Goal: Find specific page/section: Find specific page/section

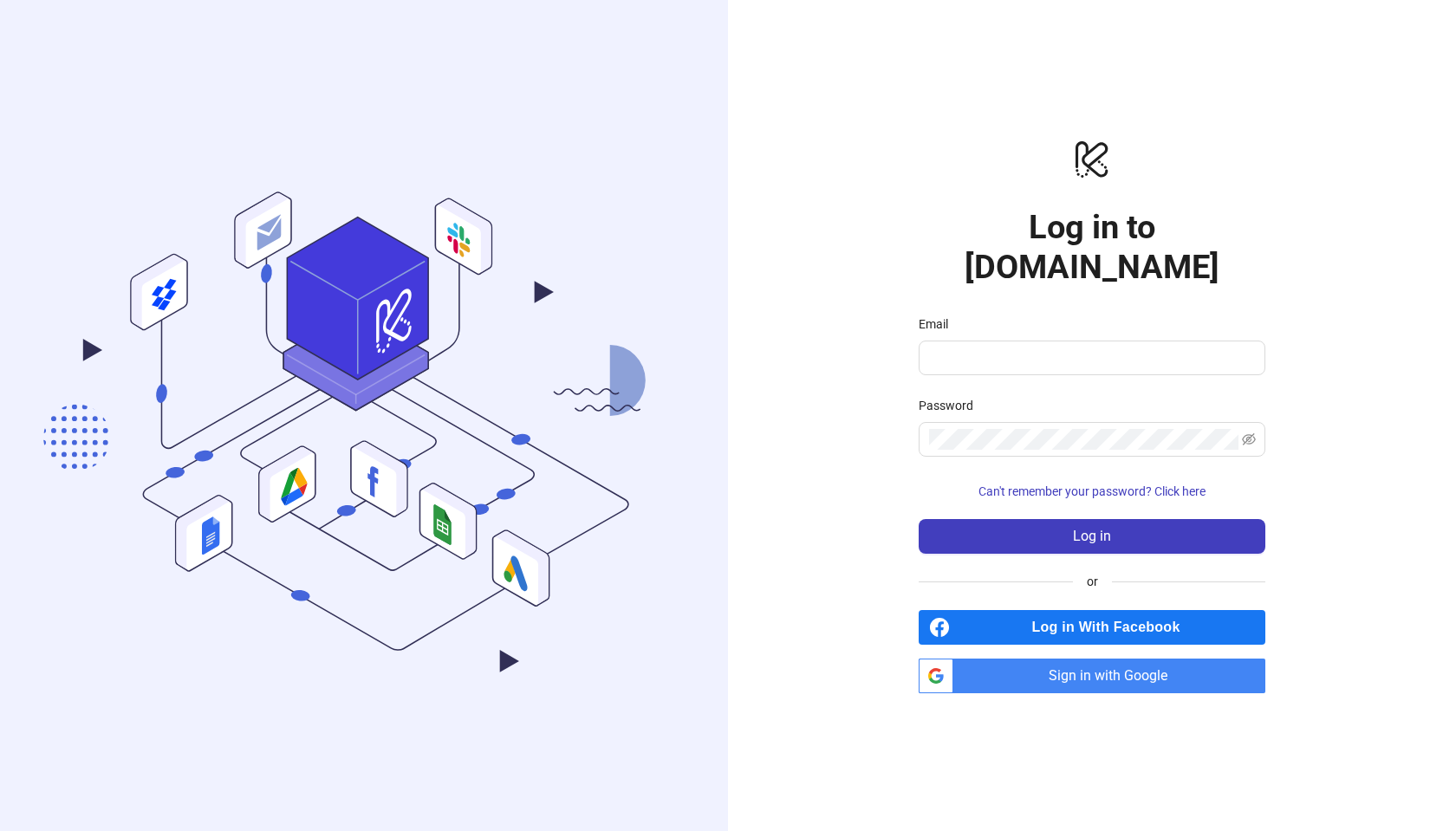
click at [1107, 659] on span "Sign in with Google" at bounding box center [1113, 676] width 305 height 35
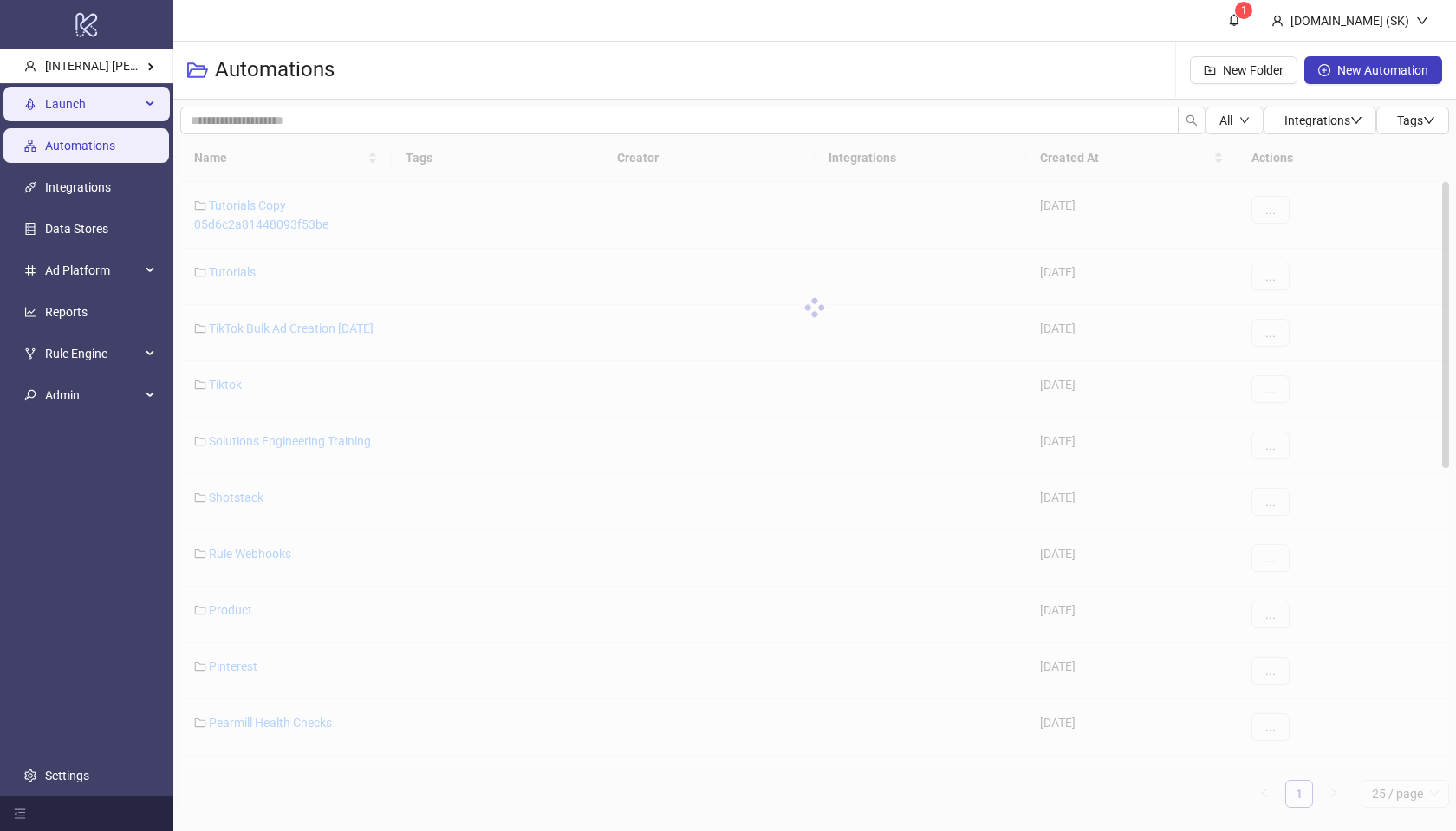
click at [142, 109] on div "Launch" at bounding box center [87, 104] width 167 height 35
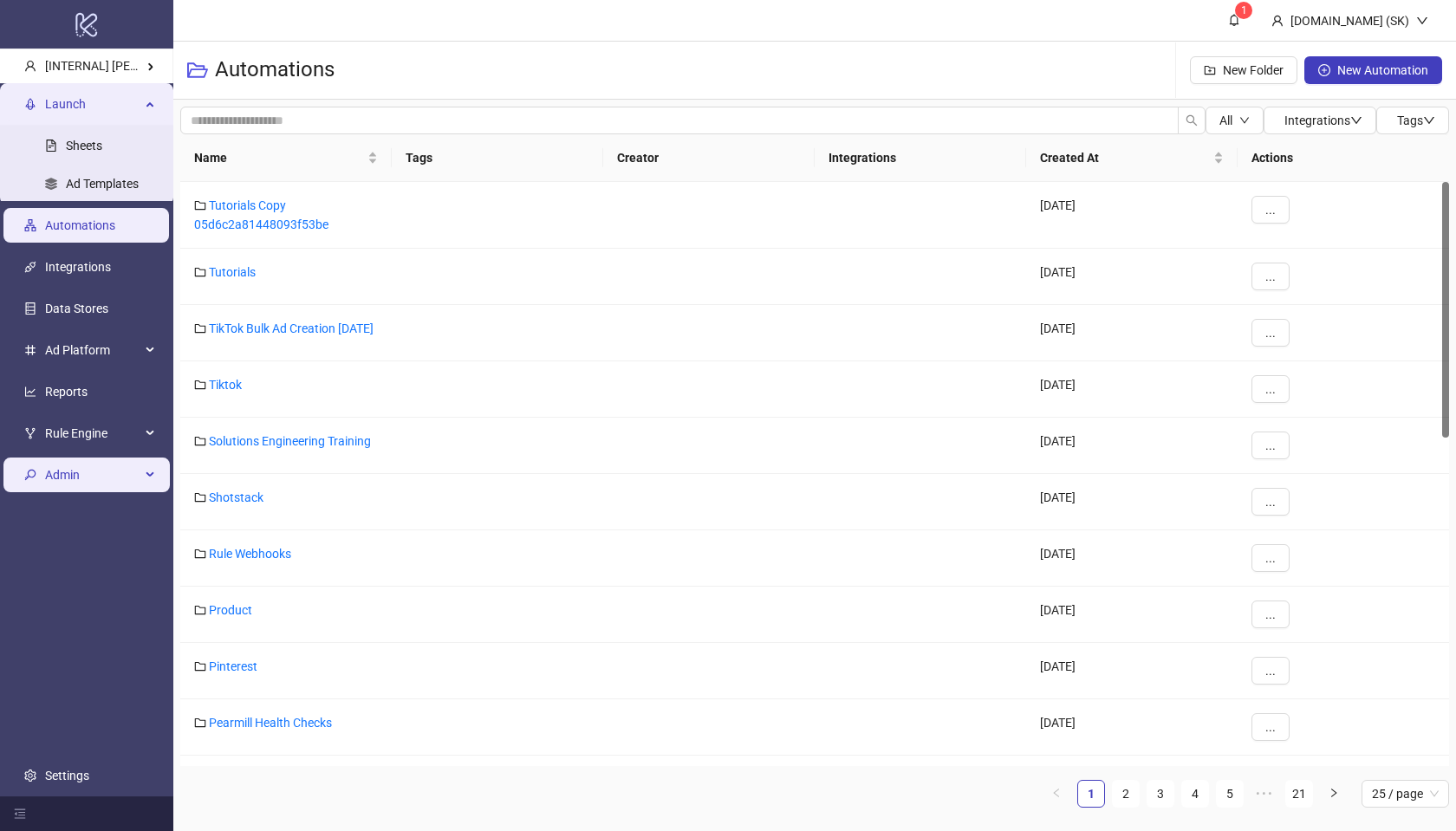
click at [93, 474] on span "Admin" at bounding box center [93, 474] width 95 height 35
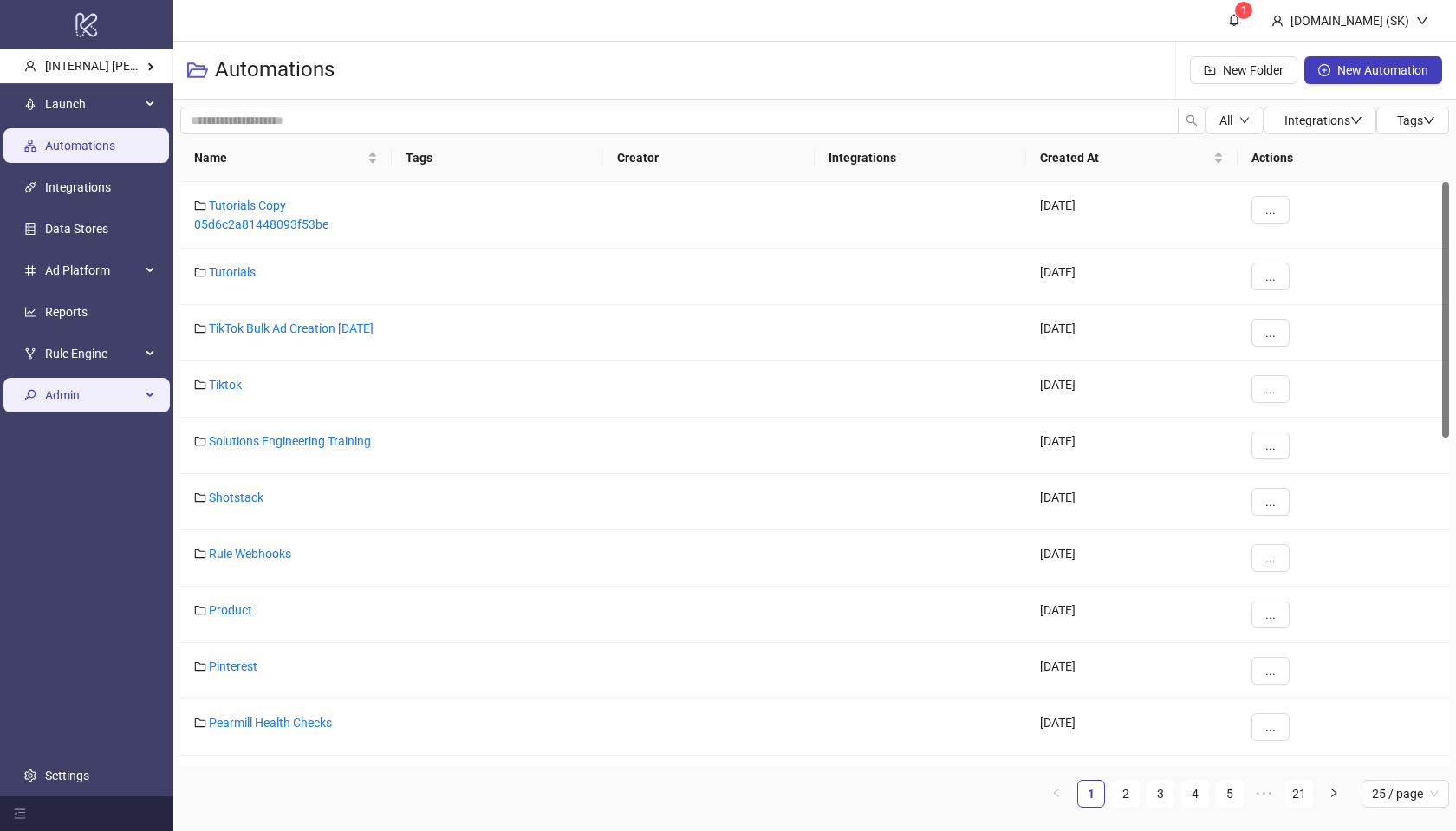
click at [116, 398] on span "Admin" at bounding box center [93, 395] width 95 height 35
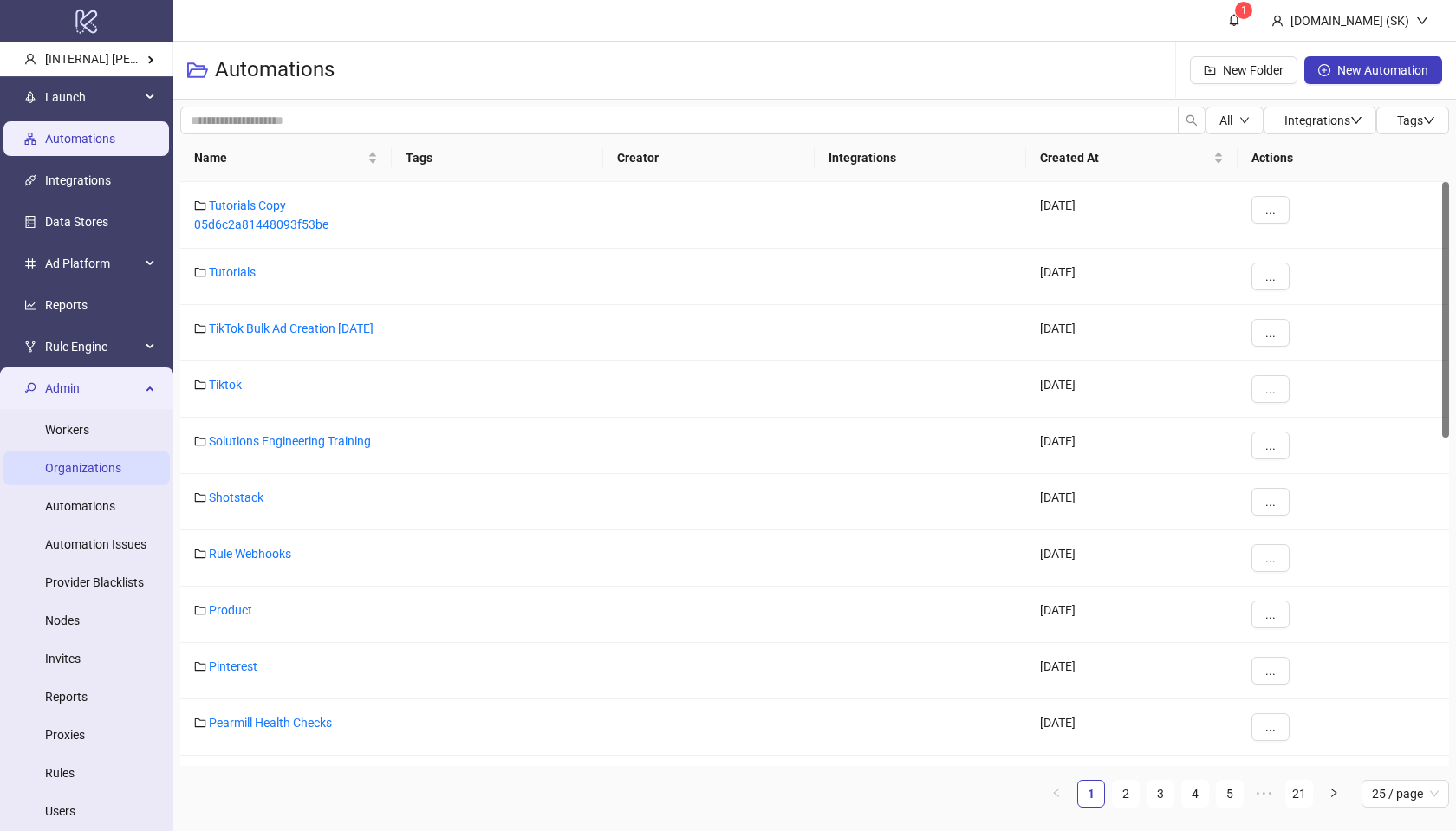
click at [97, 461] on link "Organizations" at bounding box center [83, 468] width 77 height 14
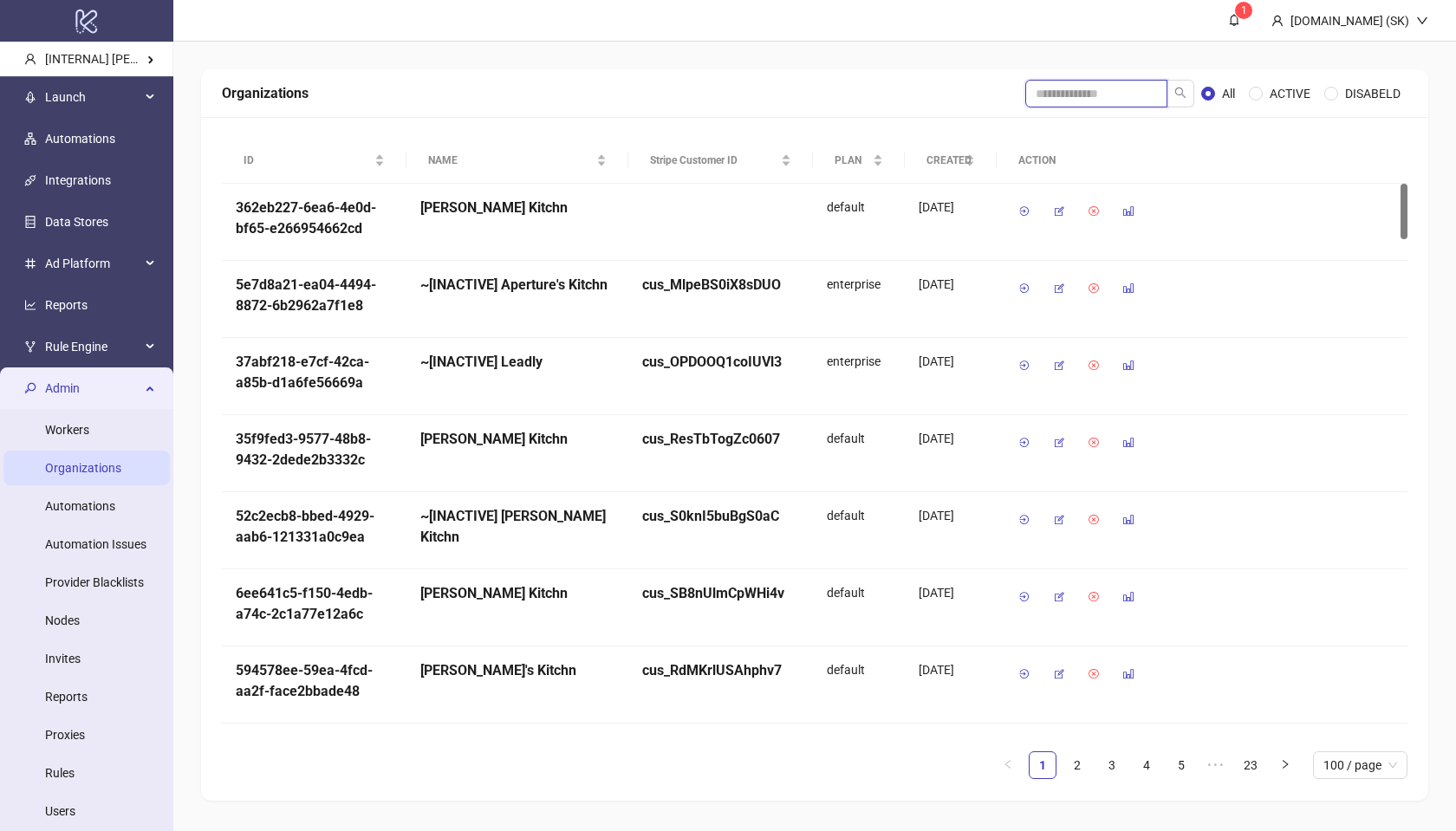
click at [1055, 90] on input "search" at bounding box center [1097, 94] width 142 height 28
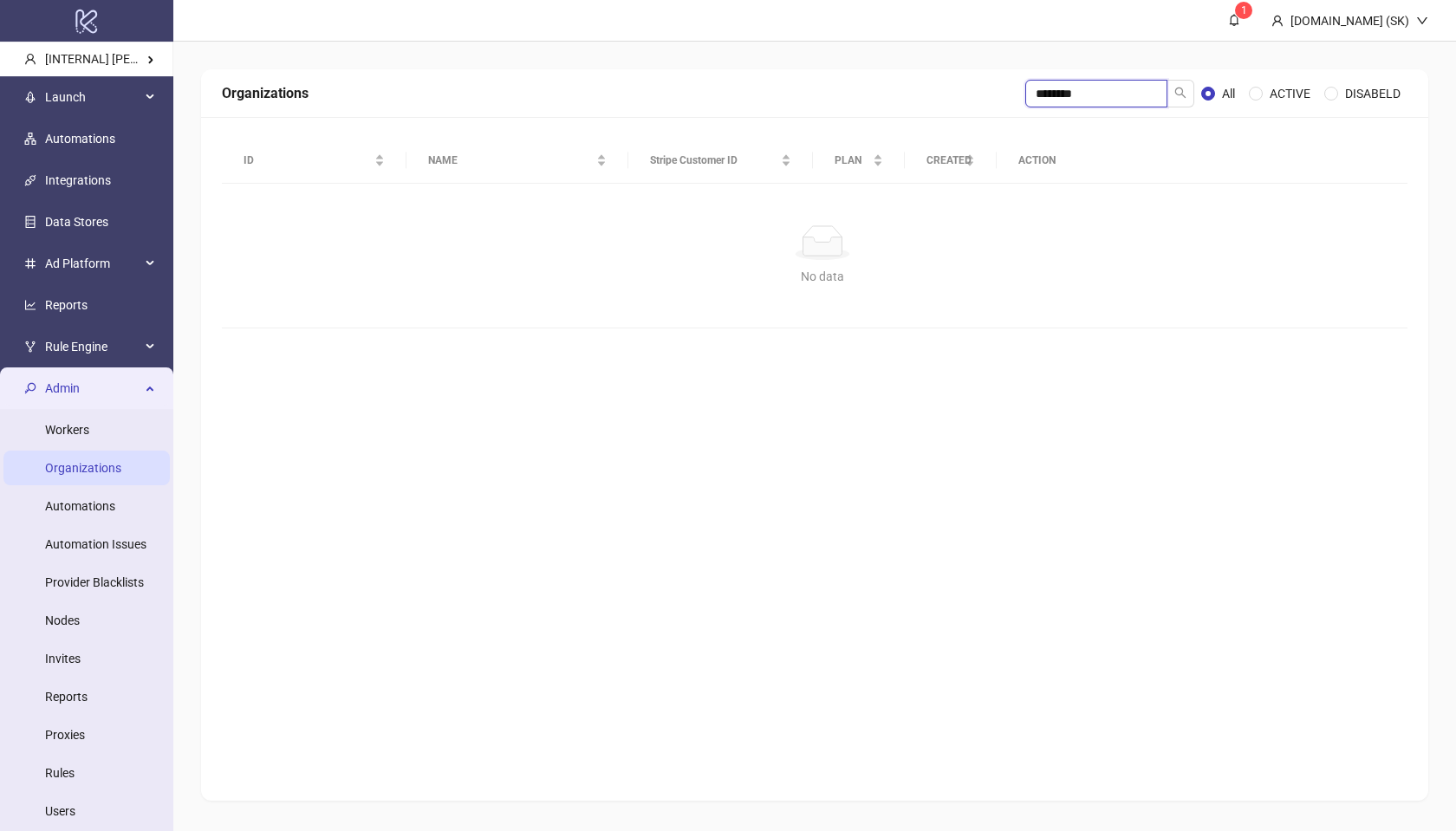
drag, startPoint x: 1046, startPoint y: 96, endPoint x: 840, endPoint y: 86, distance: 206.2
click at [840, 87] on div "Organizations ******** All ACTIVE DISABELD" at bounding box center [814, 94] width 1186 height 28
type input "*****"
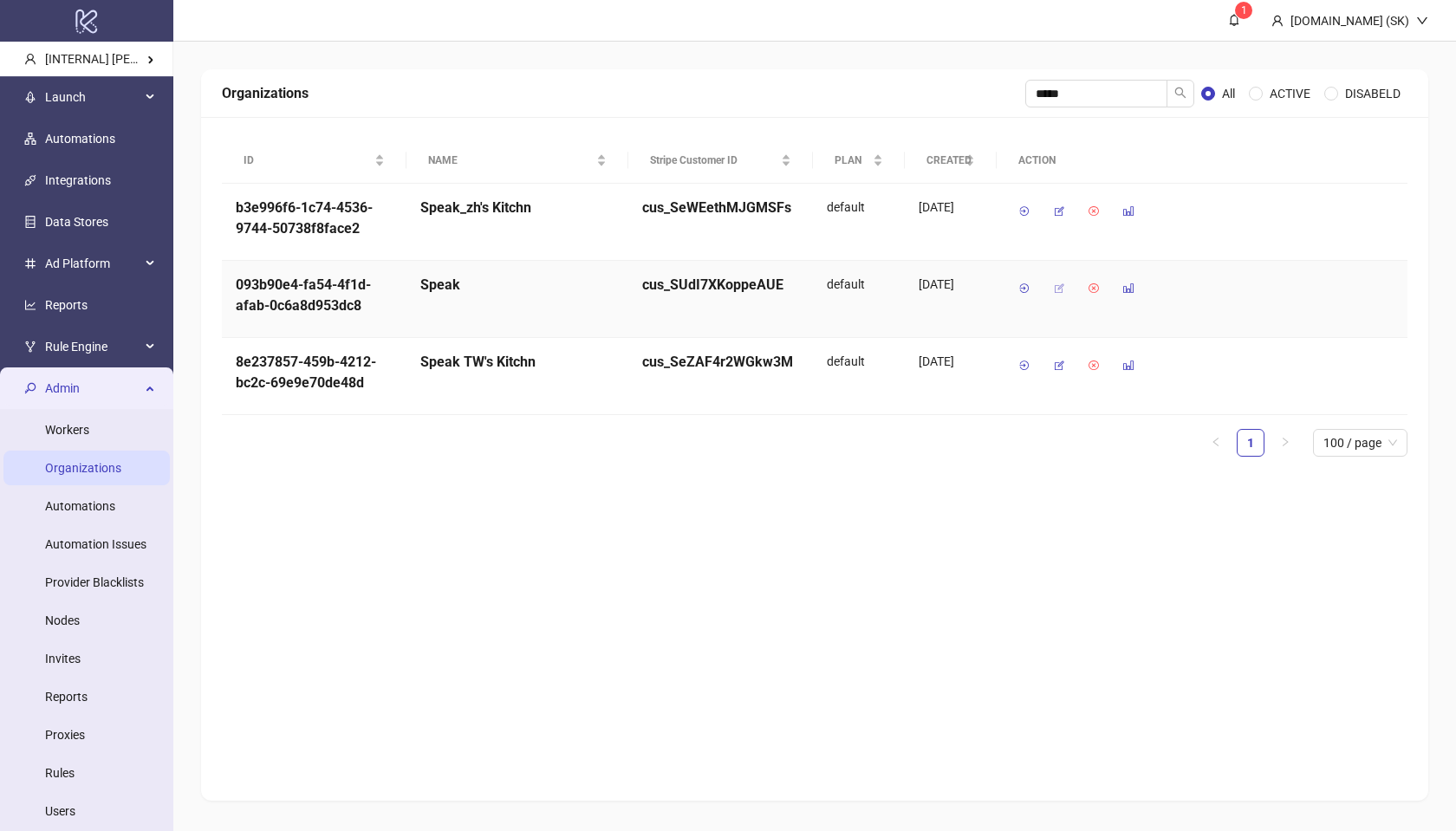
click at [1051, 288] on button "button" at bounding box center [1059, 289] width 28 height 28
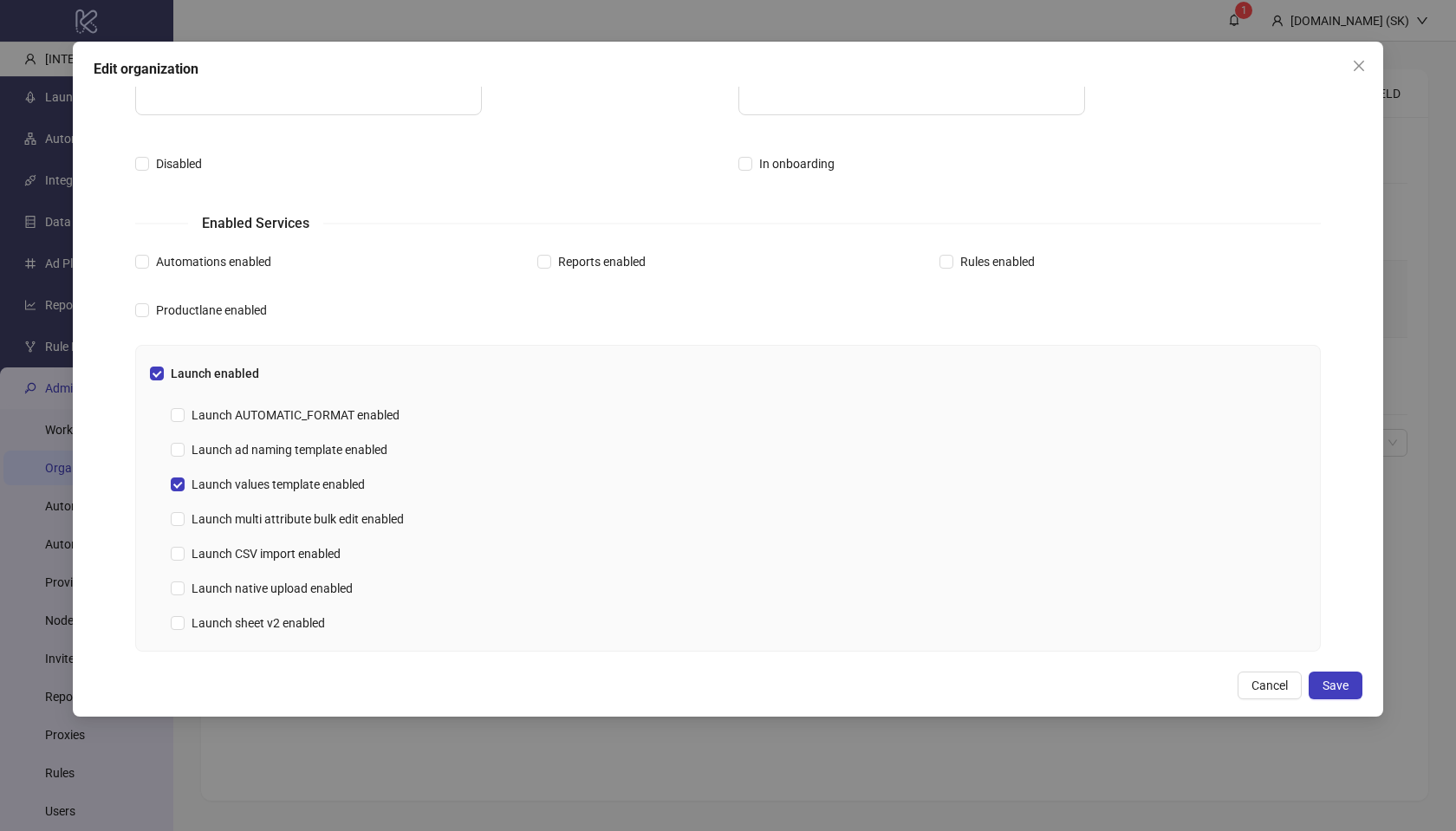
scroll to position [319, 0]
